Goal: Task Accomplishment & Management: Complete application form

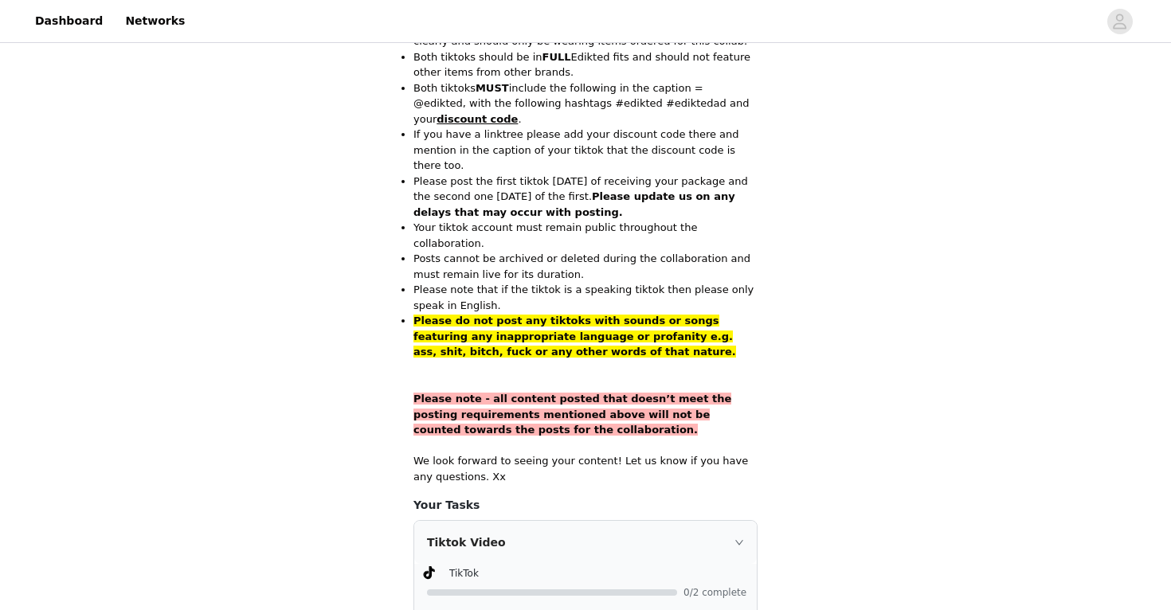
scroll to position [1074, 0]
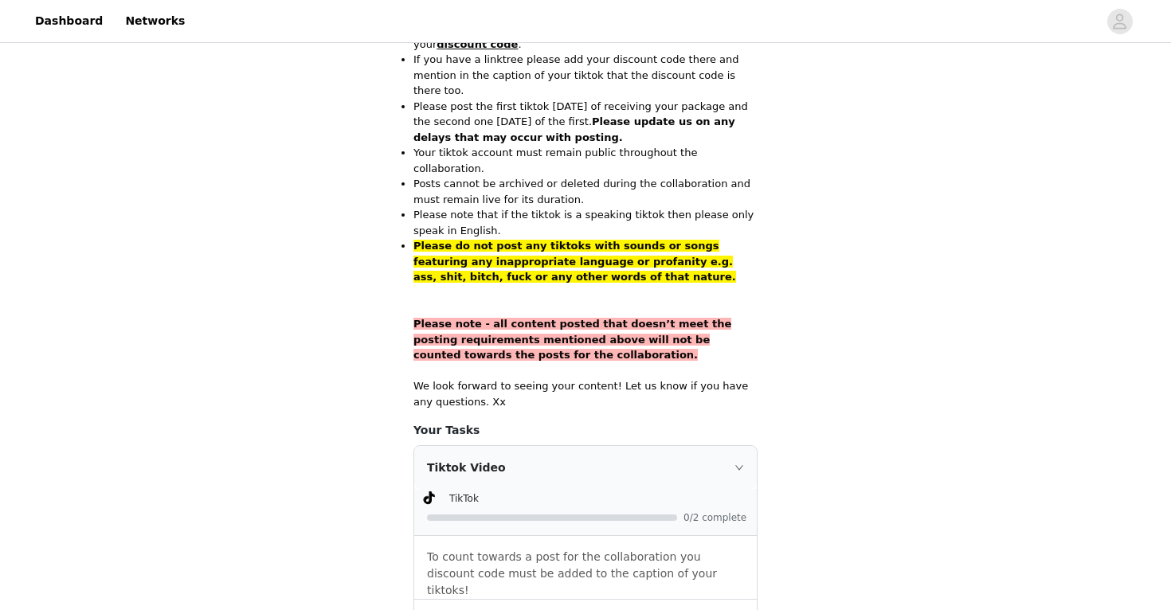
click at [526, 446] on div "Tiktok Video" at bounding box center [585, 467] width 342 height 43
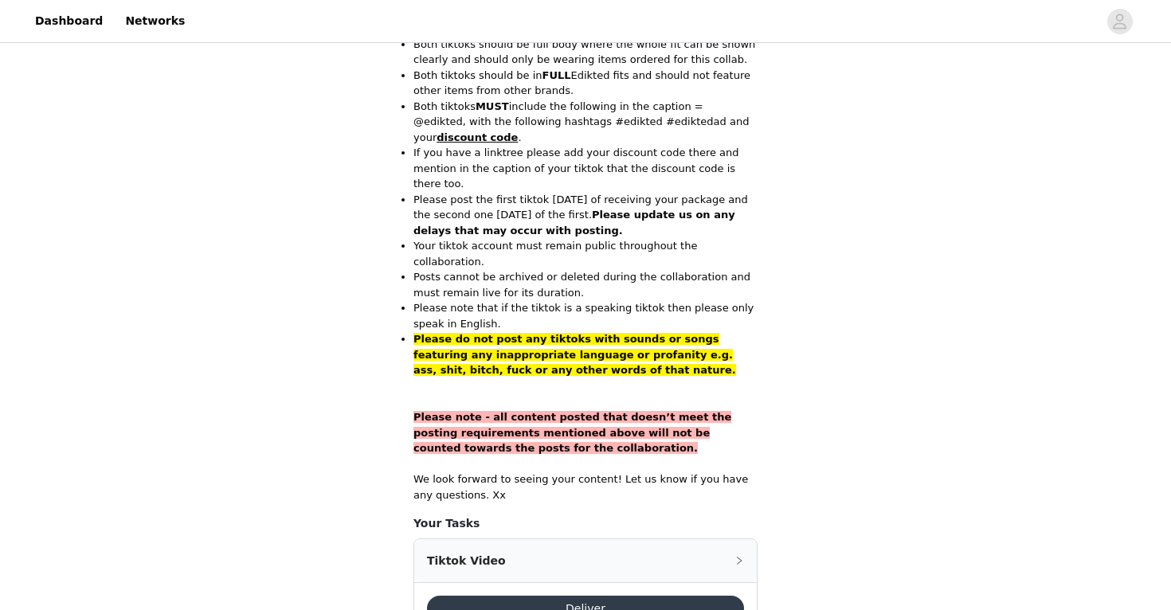
click at [584, 539] on div "Tiktok Video" at bounding box center [585, 560] width 342 height 43
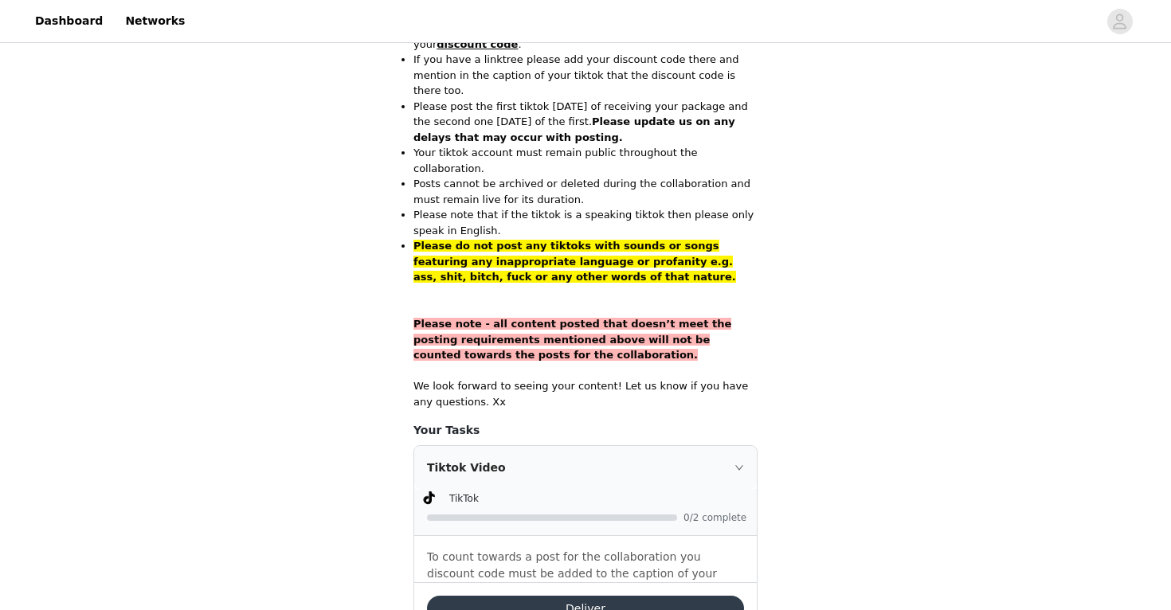
click at [570, 596] on button "Deliver" at bounding box center [585, 608] width 317 height 25
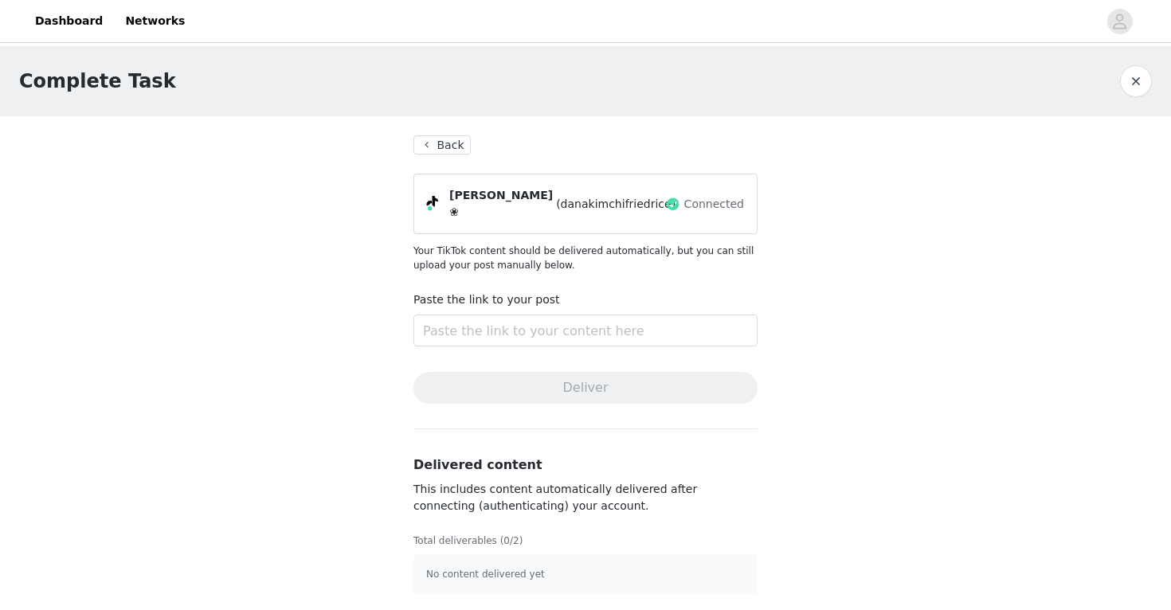
click at [1134, 75] on button "button" at bounding box center [1136, 81] width 32 height 32
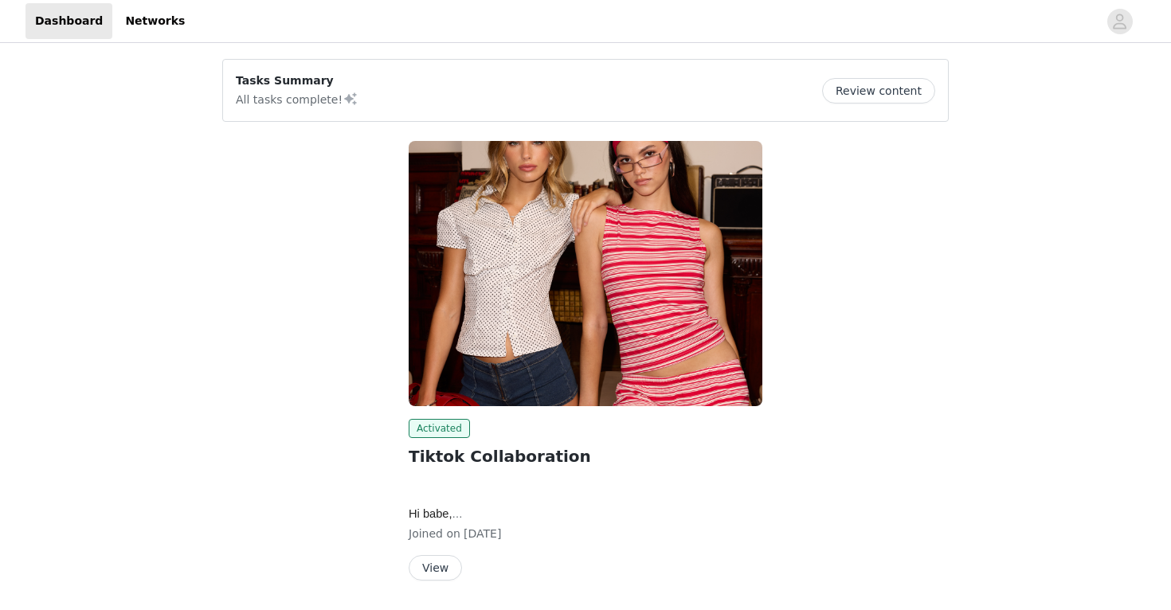
scroll to position [51, 0]
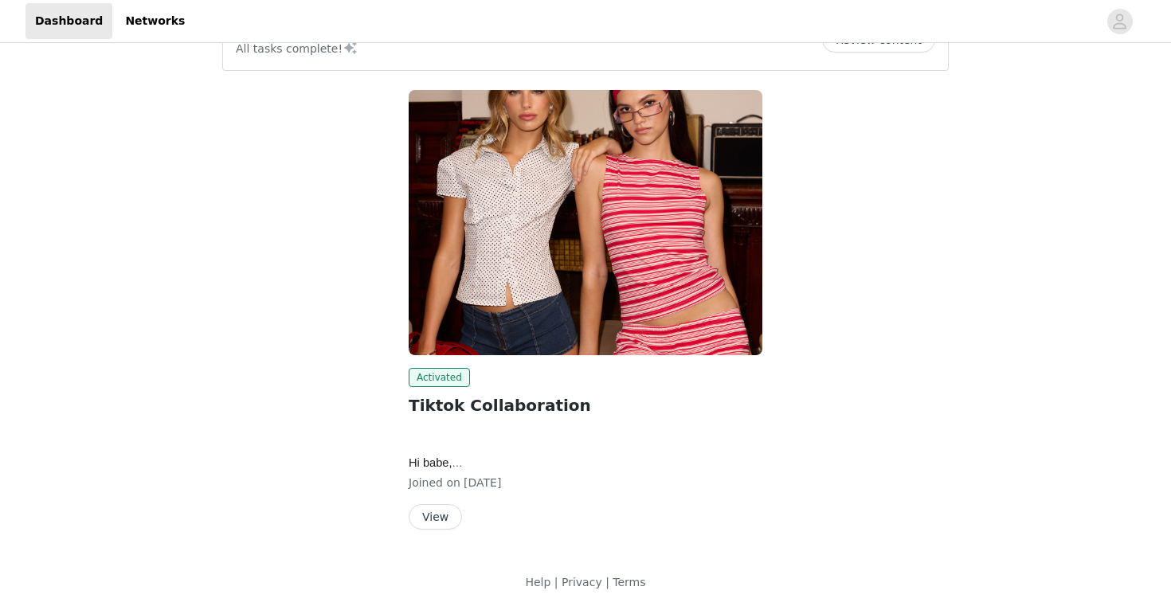
click at [440, 505] on button "View" at bounding box center [435, 516] width 53 height 25
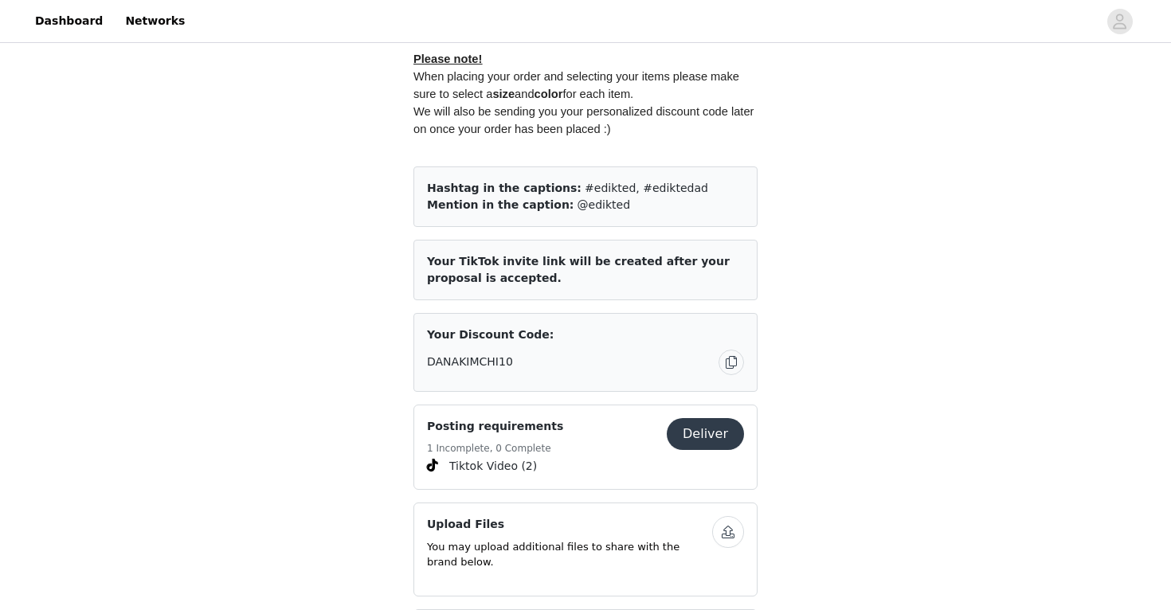
scroll to position [875, 0]
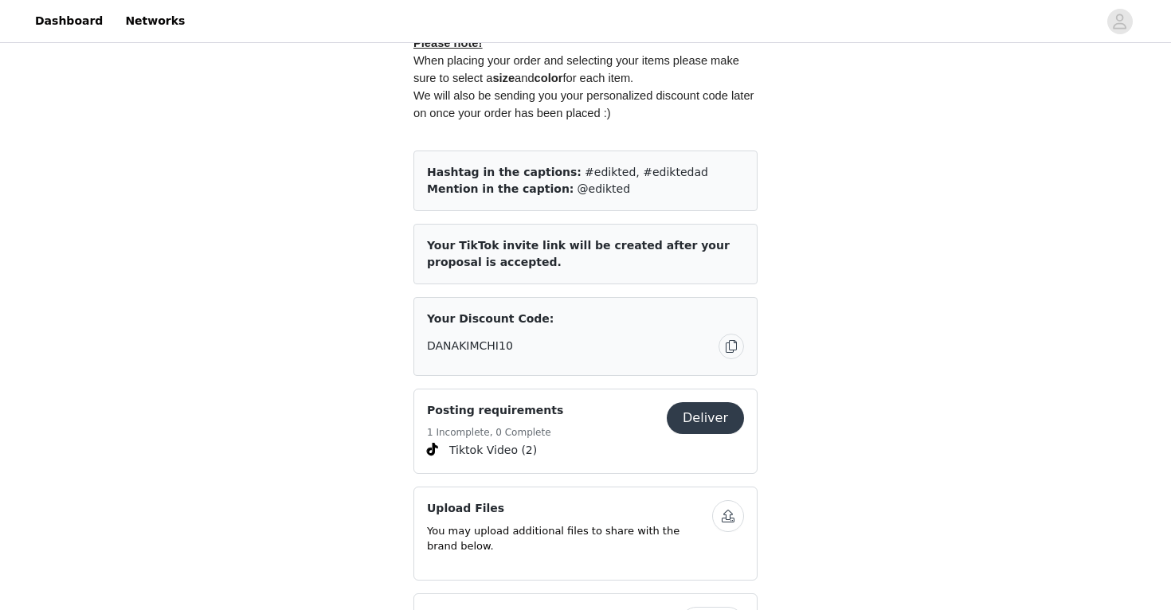
click at [565, 249] on span "Your TikTok invite link will be created after your proposal is accepted." at bounding box center [578, 253] width 303 height 29
click at [565, 251] on span "Your TikTok invite link will be created after your proposal is accepted." at bounding box center [578, 253] width 303 height 29
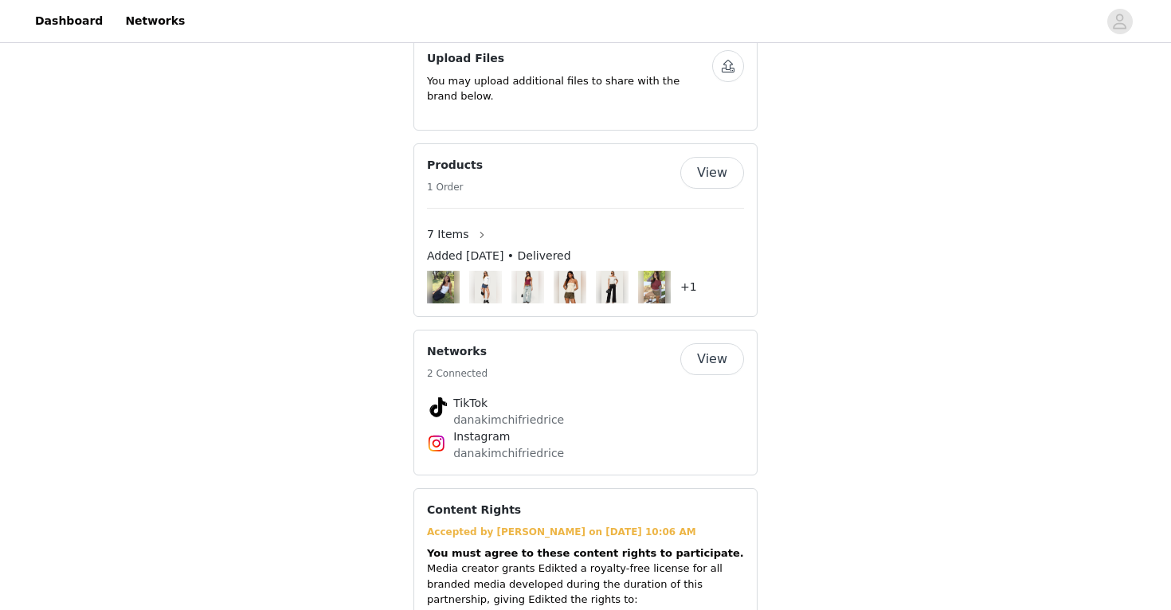
scroll to position [1146, 0]
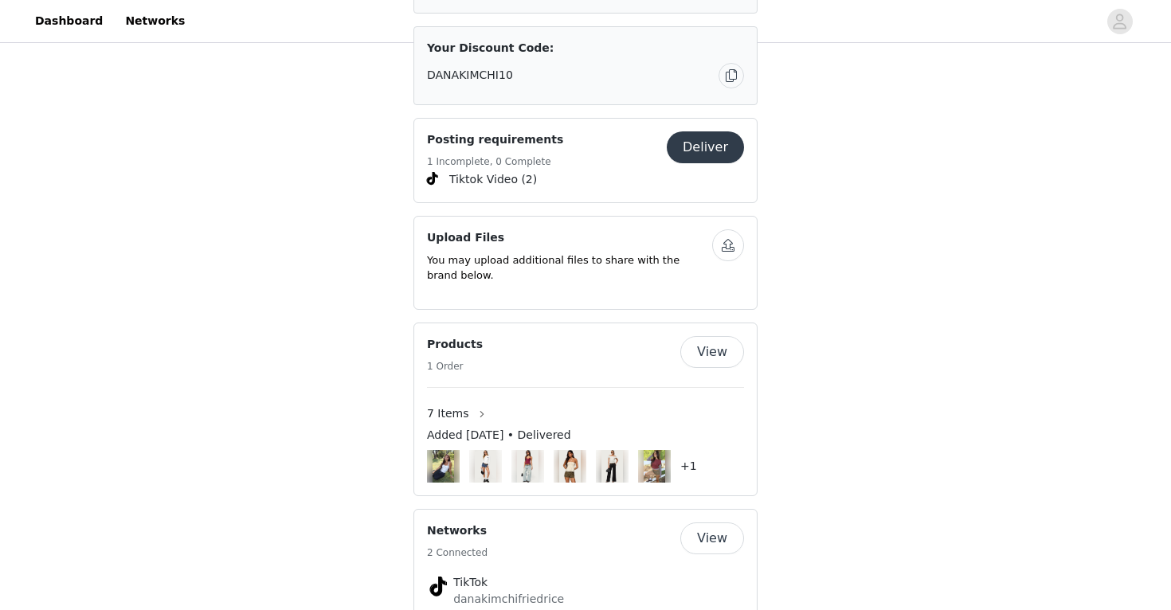
click at [721, 153] on button "Deliver" at bounding box center [705, 147] width 77 height 32
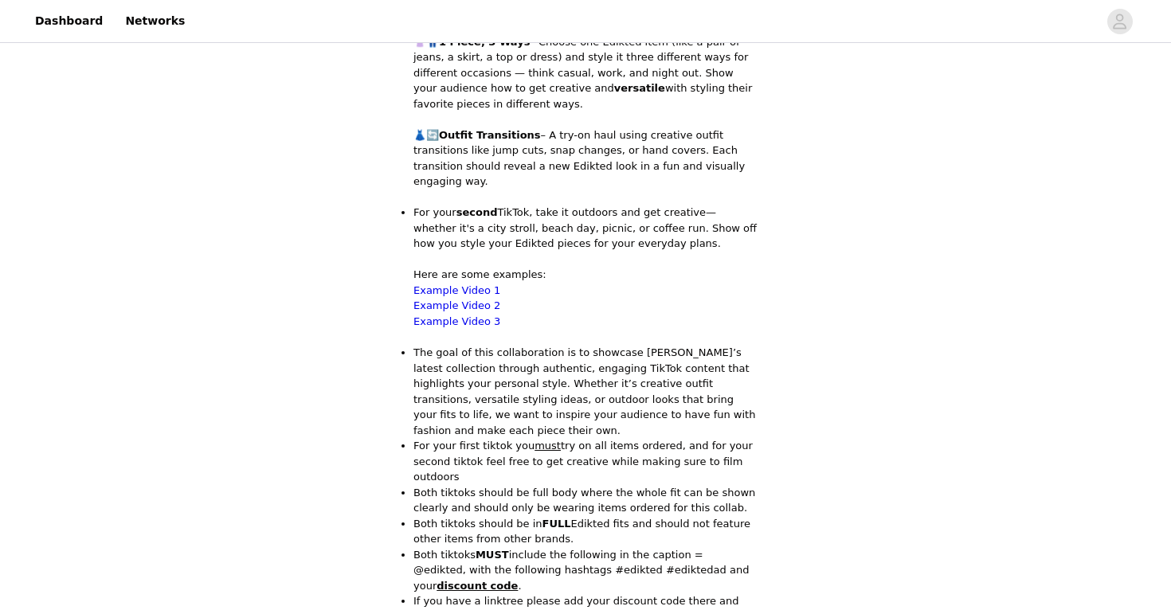
scroll to position [535, 0]
drag, startPoint x: 530, startPoint y: 311, endPoint x: 567, endPoint y: 366, distance: 66.5
click at [567, 366] on p "The goal of this collaboration is to showcase [PERSON_NAME]’s latest collection…" at bounding box center [585, 388] width 344 height 93
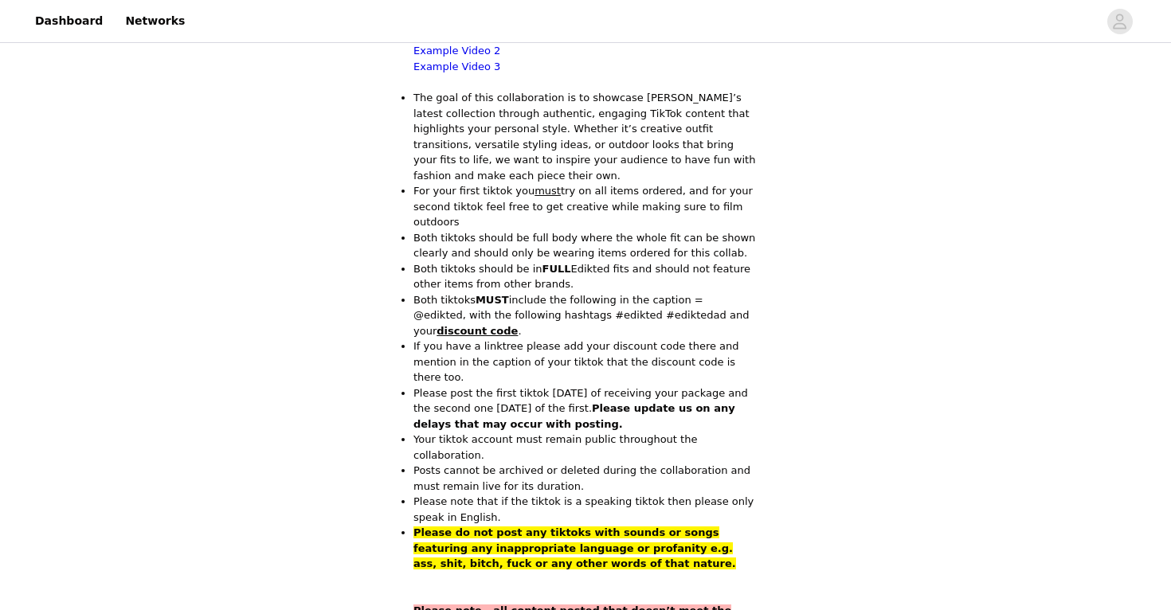
scroll to position [838, 0]
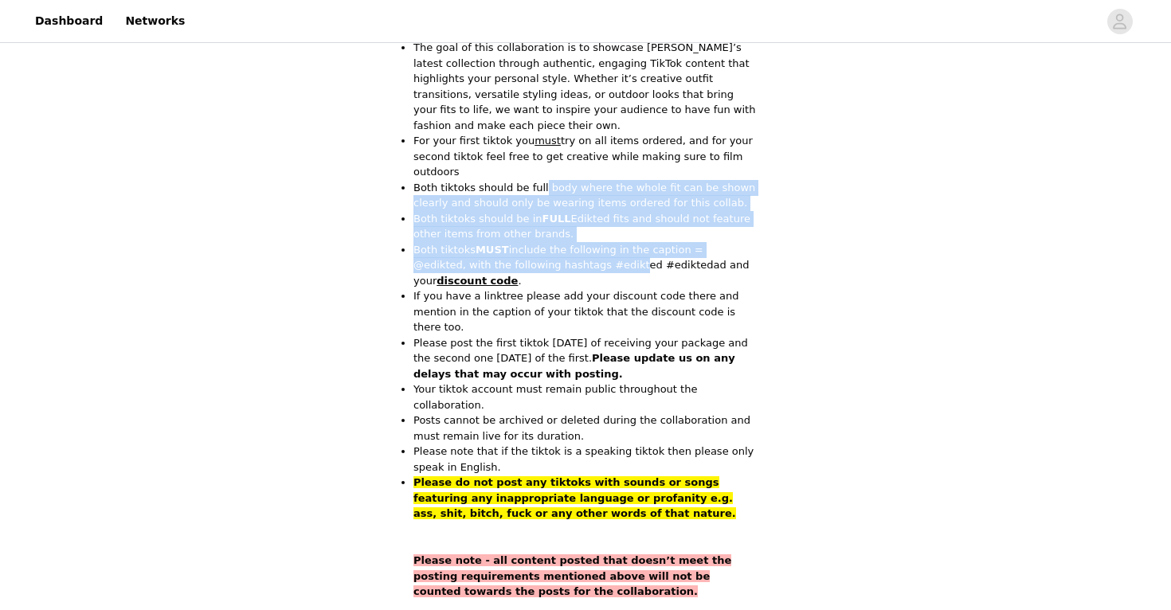
drag, startPoint x: 538, startPoint y: 151, endPoint x: 584, endPoint y: 233, distance: 94.5
click at [585, 233] on ul "Both tiktoks should be full body where the whole fit can be shown clearly and s…" at bounding box center [585, 351] width 344 height 342
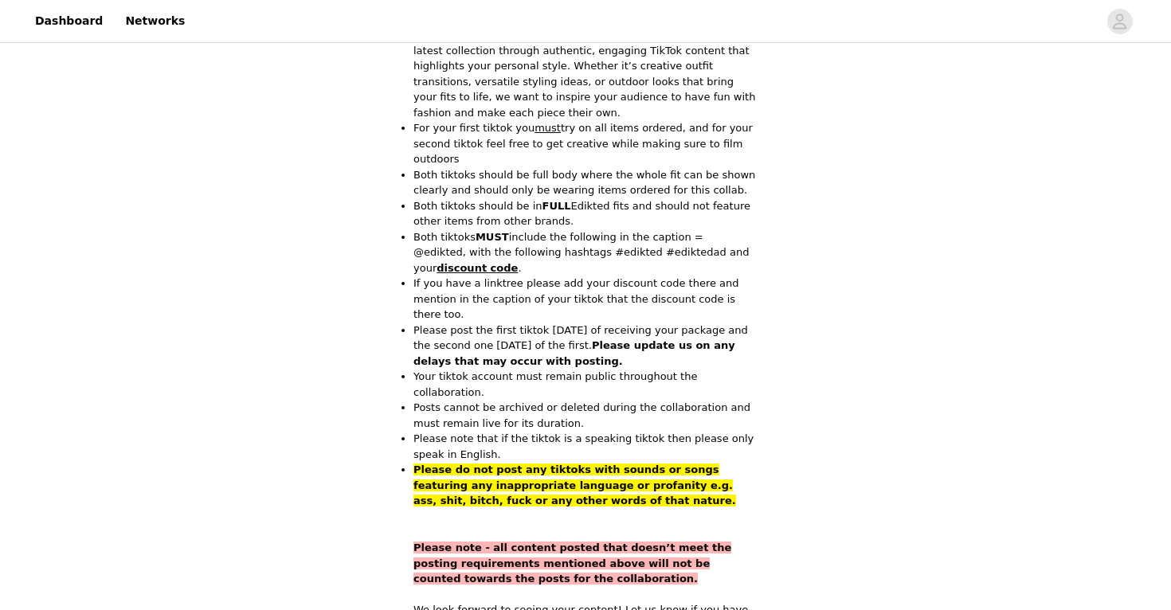
click at [585, 233] on p "Both tiktoks MUST include the following in the caption = @edikted, with the fol…" at bounding box center [585, 252] width 344 height 47
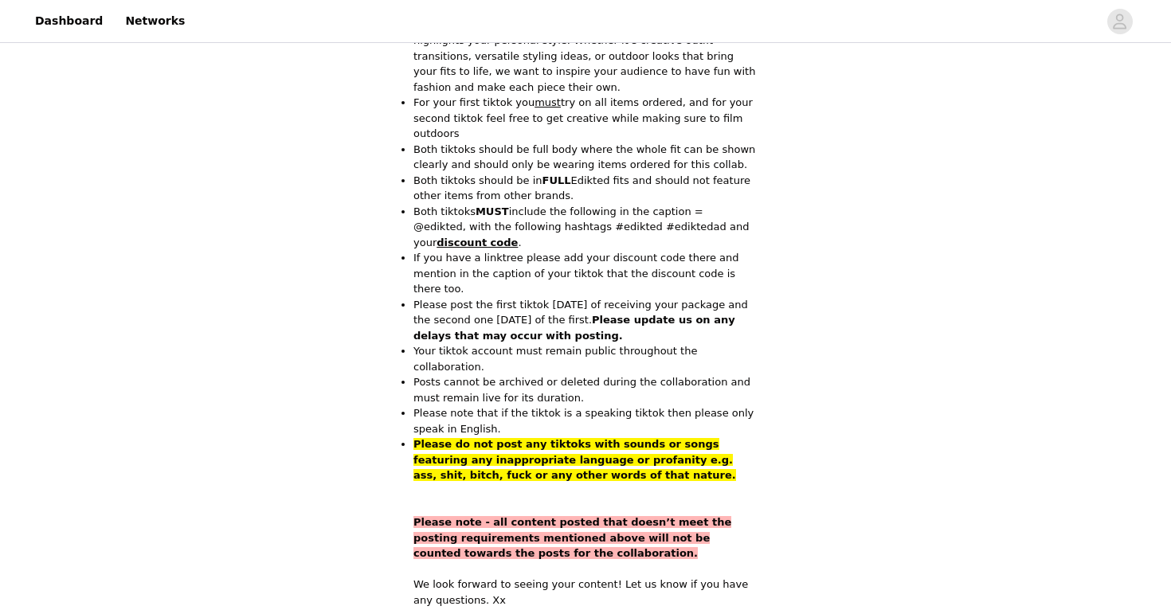
scroll to position [886, 0]
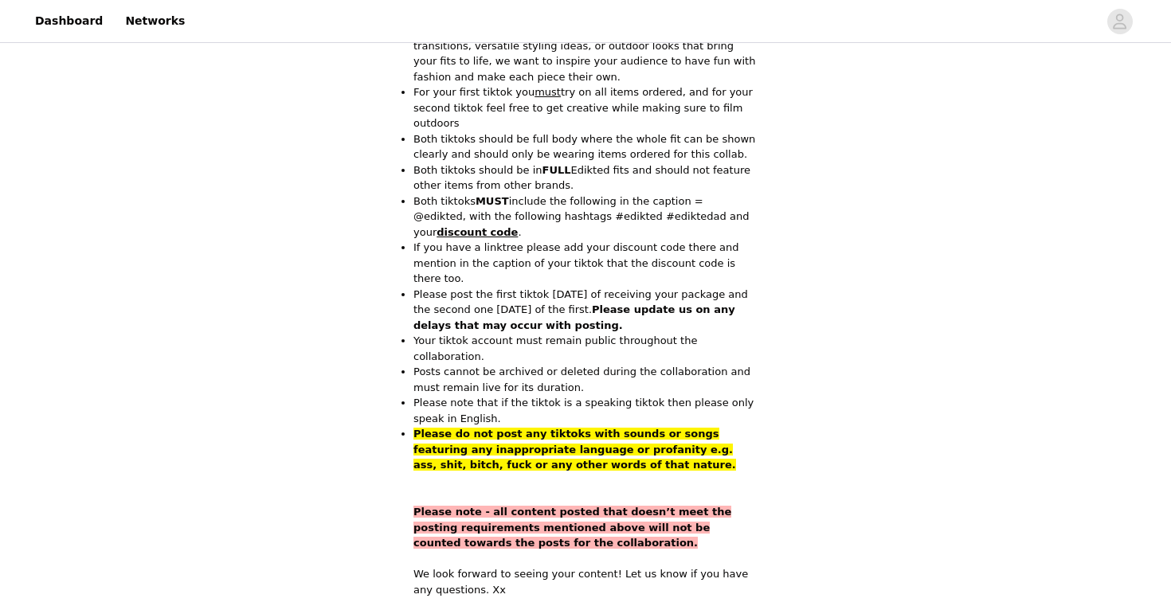
drag, startPoint x: 568, startPoint y: 182, endPoint x: 587, endPoint y: 205, distance: 30.6
click at [587, 205] on p "Both tiktoks MUST include the following in the caption = @edikted, with the fol…" at bounding box center [585, 217] width 344 height 47
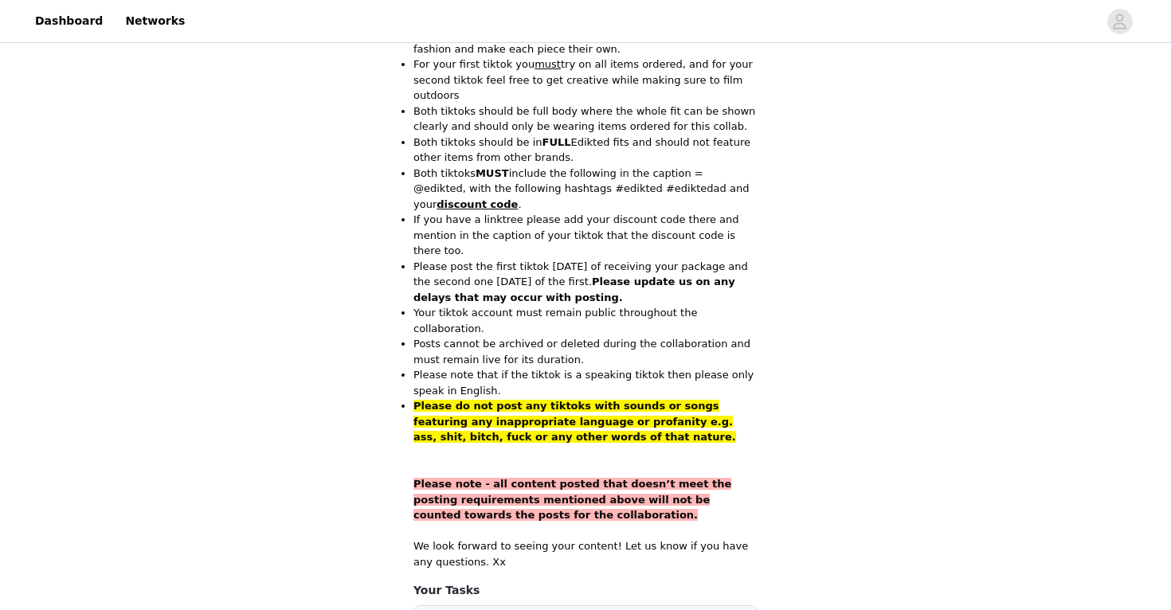
drag, startPoint x: 564, startPoint y: 211, endPoint x: 572, endPoint y: 244, distance: 33.6
click at [572, 244] on ul "Both tiktoks should be full body where the whole fit can be shown clearly and s…" at bounding box center [585, 275] width 344 height 342
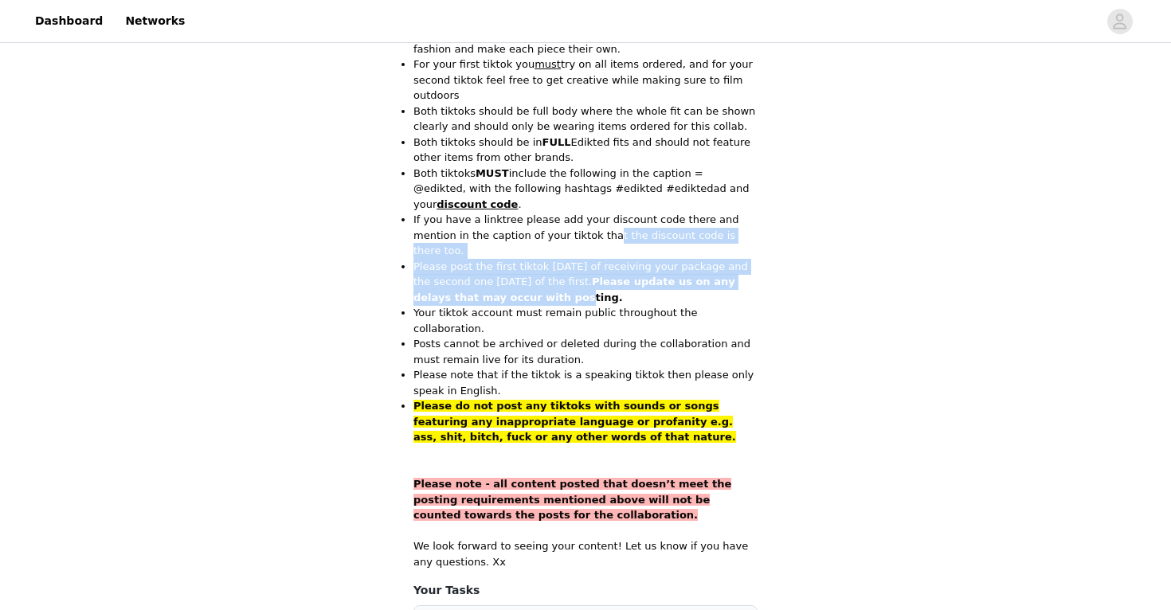
click at [572, 259] on p "Please post the first tiktok [DATE] of receiving your package and the second on…" at bounding box center [585, 282] width 344 height 47
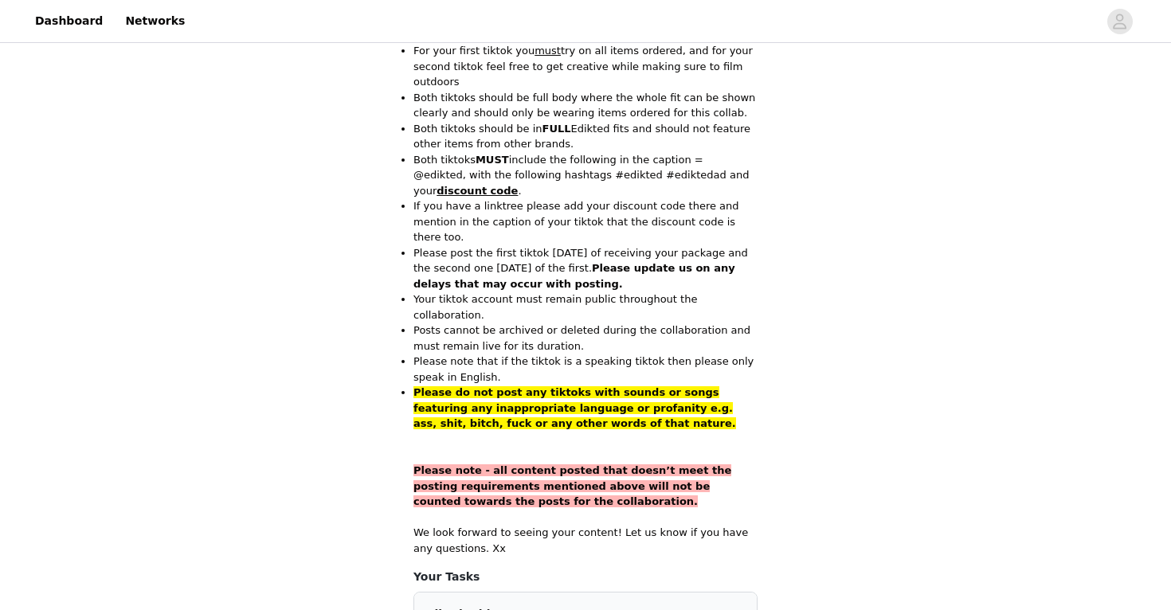
scroll to position [940, 0]
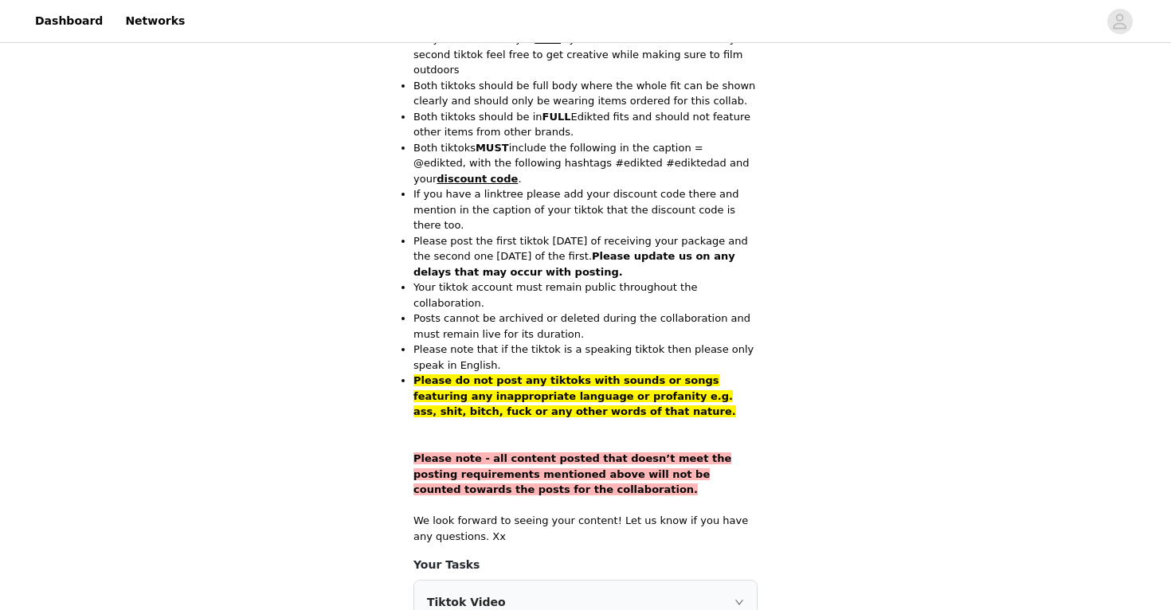
drag, startPoint x: 572, startPoint y: 244, endPoint x: 585, endPoint y: 260, distance: 20.4
click at [585, 260] on ul "Both tiktoks should be full body where the whole fit can be shown clearly and s…" at bounding box center [585, 249] width 344 height 342
click at [585, 311] on p "Posts cannot be archived or deleted during the collaboration and must remain li…" at bounding box center [585, 326] width 344 height 31
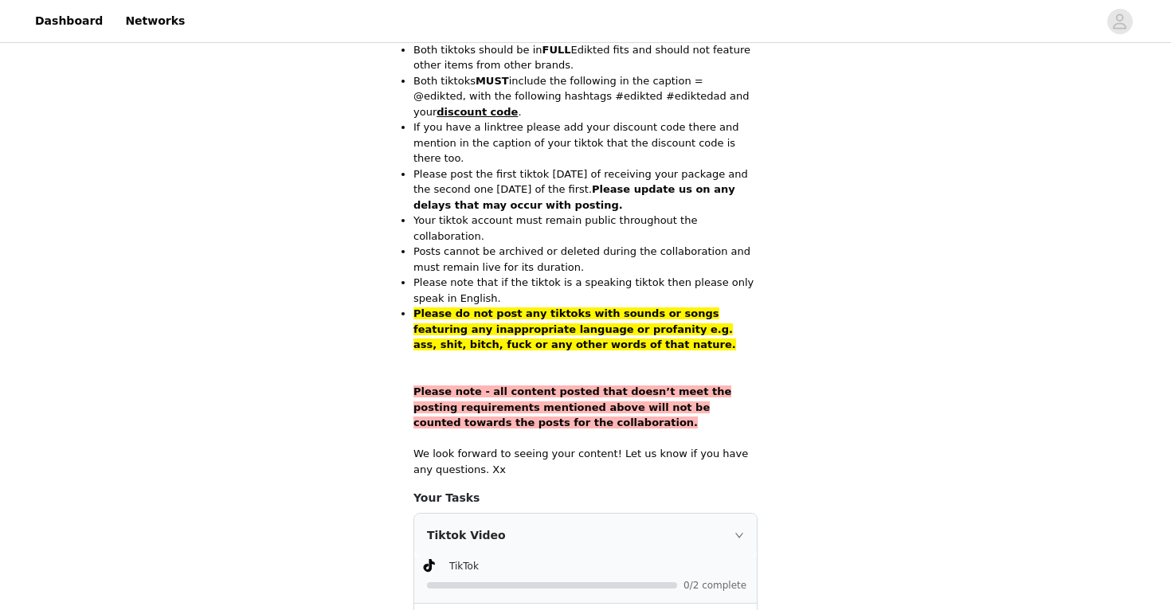
scroll to position [1016, 0]
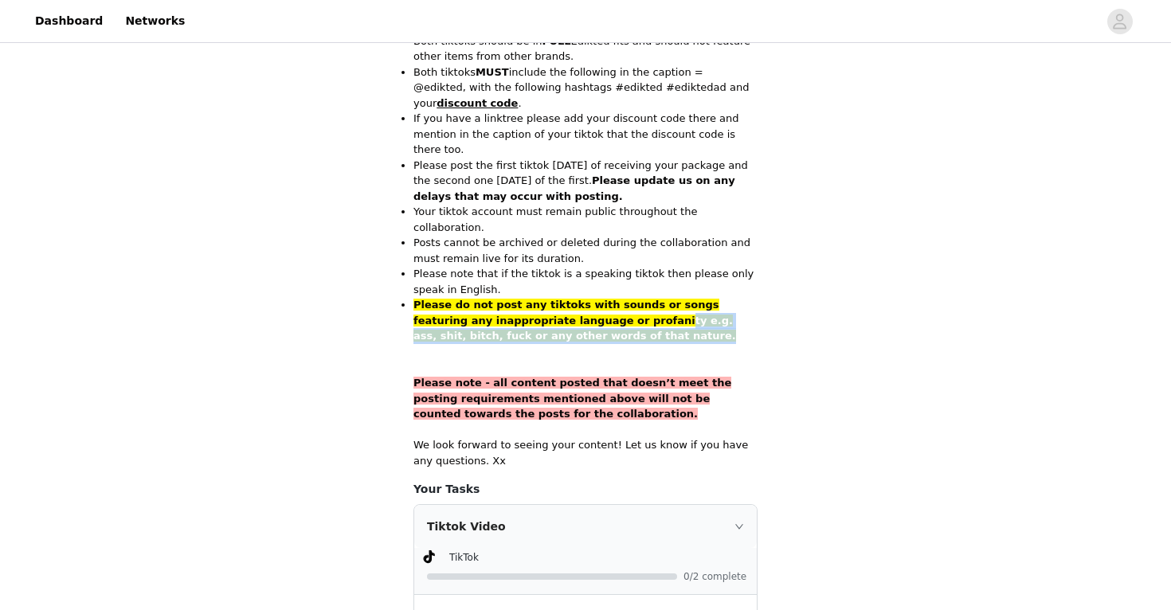
drag, startPoint x: 585, startPoint y: 260, endPoint x: 586, endPoint y: 274, distance: 14.4
click at [586, 297] on p "Please do not post any tiktoks with sounds or songs featuring any inappropriate…" at bounding box center [585, 320] width 344 height 47
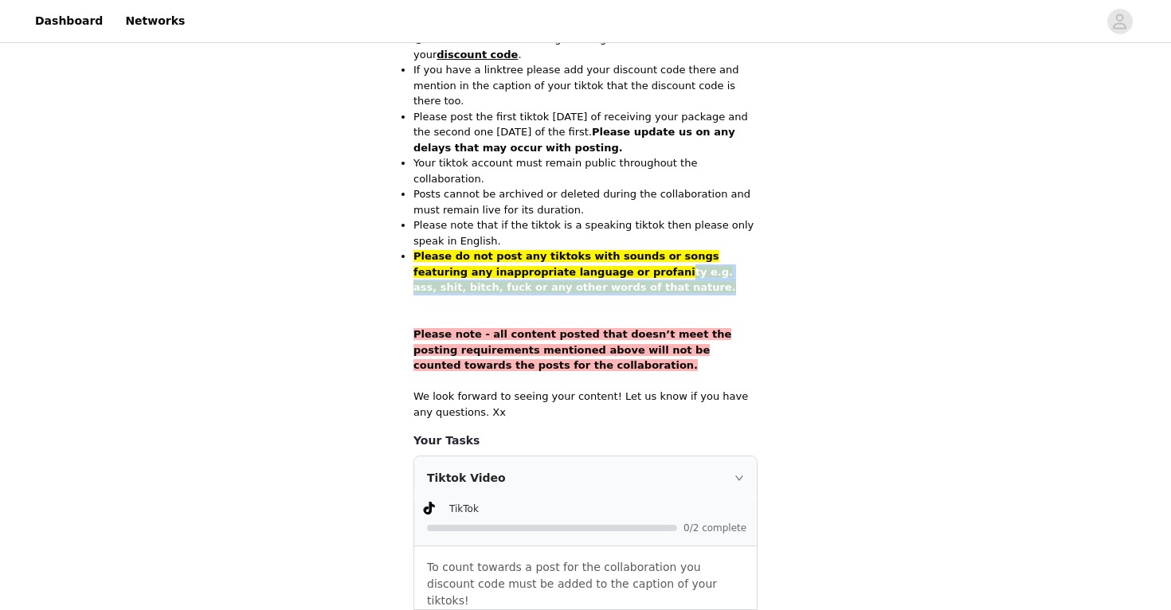
scroll to position [1074, 0]
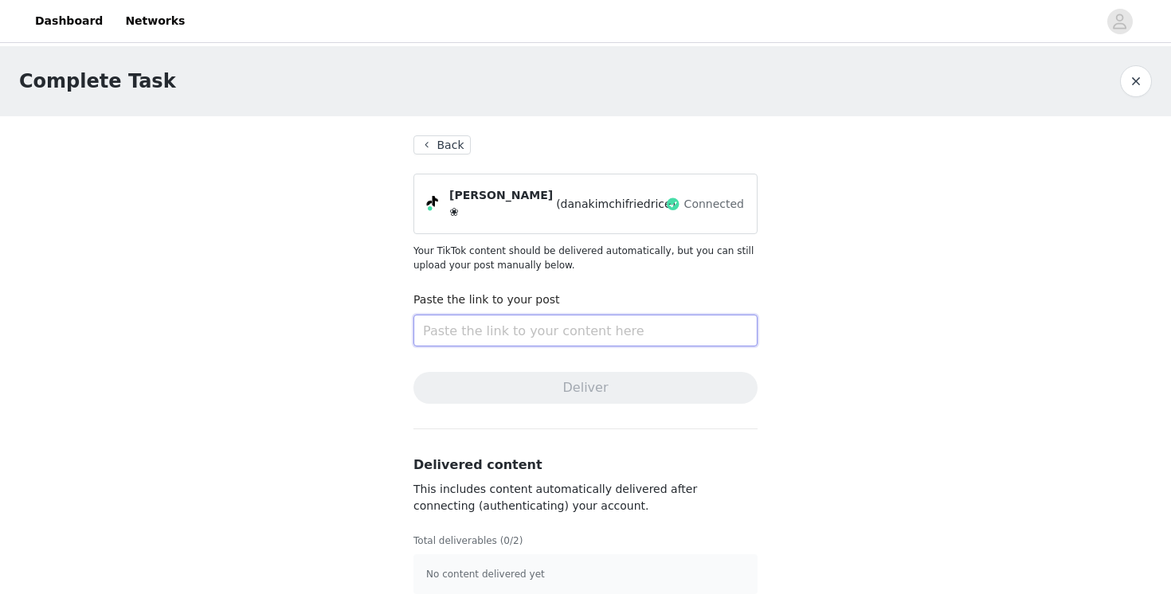
click at [569, 324] on input "text" at bounding box center [585, 331] width 344 height 32
paste input "[URL][DOMAIN_NAME]"
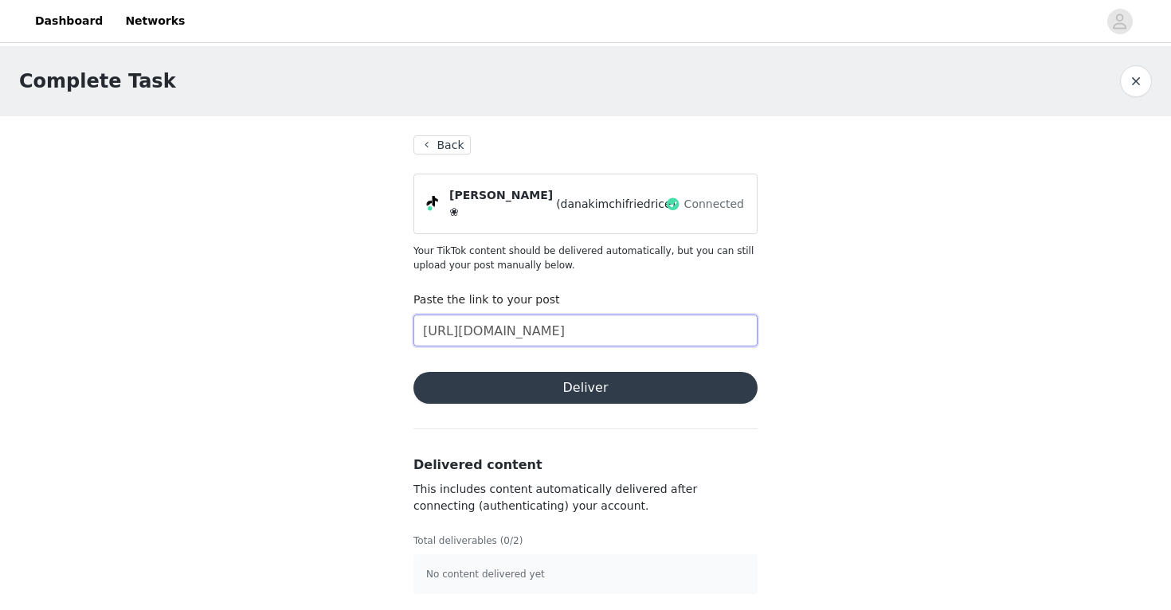
type input "[URL][DOMAIN_NAME]"
click at [595, 383] on button "Deliver" at bounding box center [585, 388] width 344 height 32
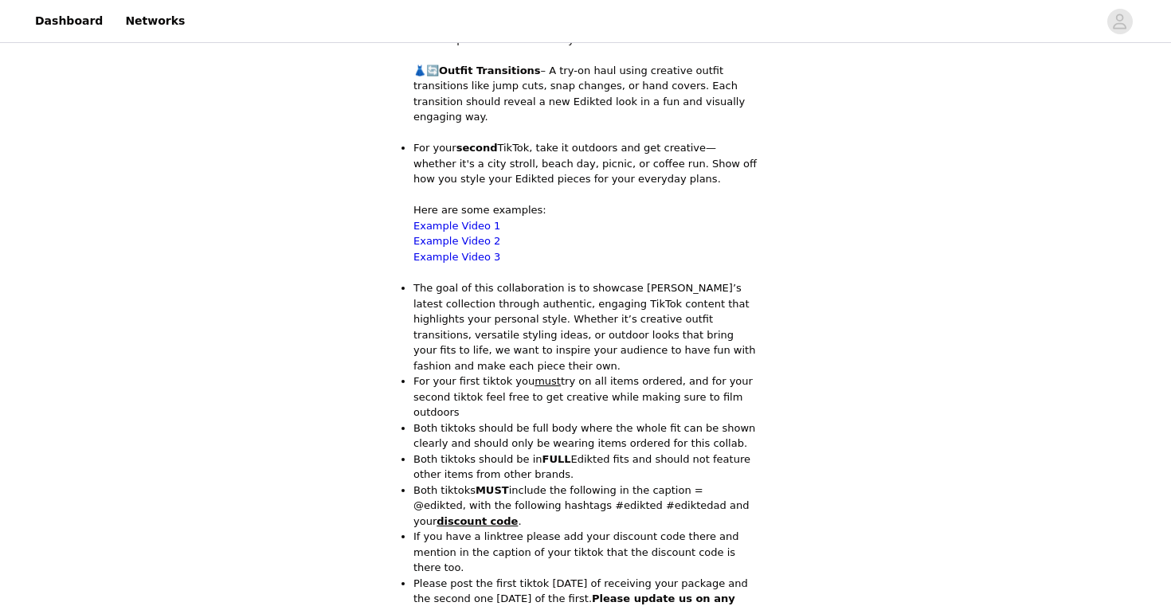
scroll to position [604, 0]
